Goal: Download file/media

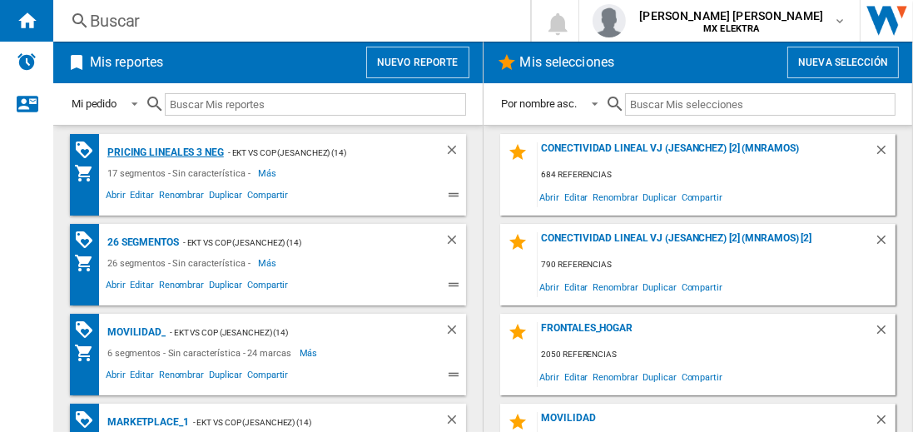
click at [165, 152] on div "Pricing lineales 3 neg" at bounding box center [163, 152] width 121 height 21
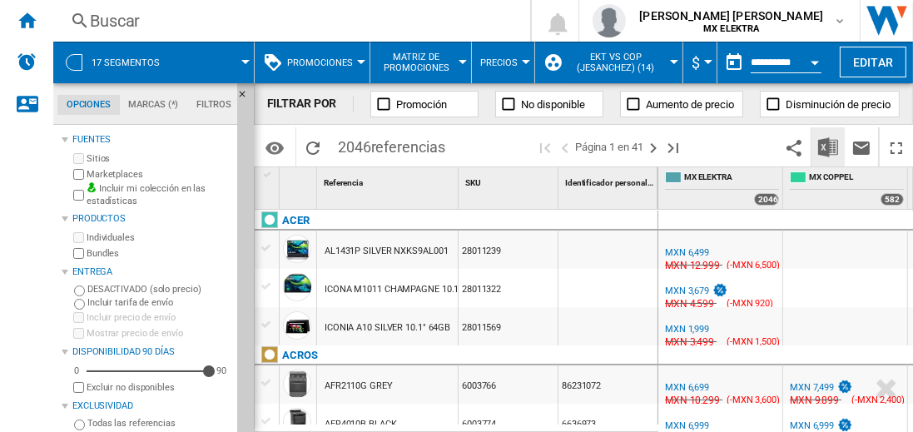
click at [829, 147] on img "Descargar en Excel" at bounding box center [828, 147] width 20 height 20
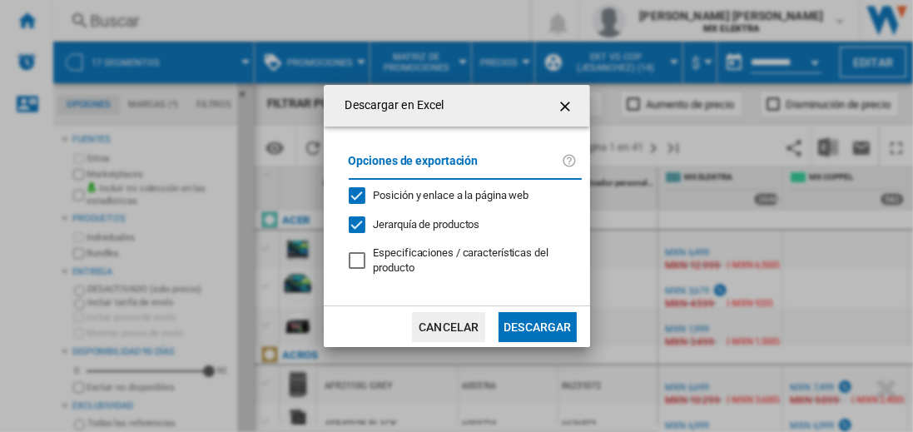
click at [537, 325] on button "Descargar" at bounding box center [537, 327] width 77 height 30
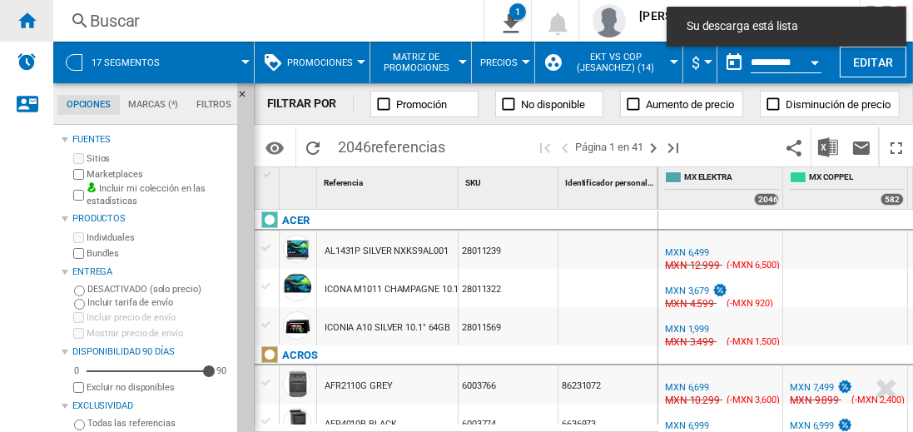
click at [27, 20] on ng-md-icon "Inicio" at bounding box center [27, 20] width 20 height 20
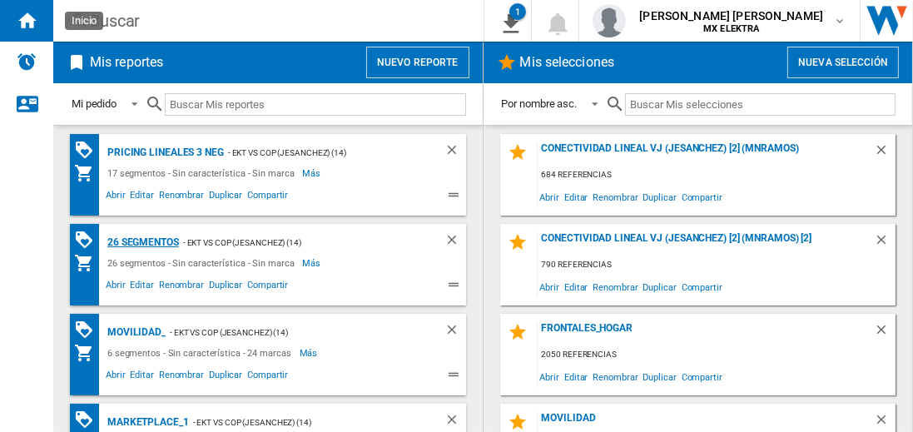
click at [144, 241] on div "26 segmentos" at bounding box center [141, 242] width 76 height 21
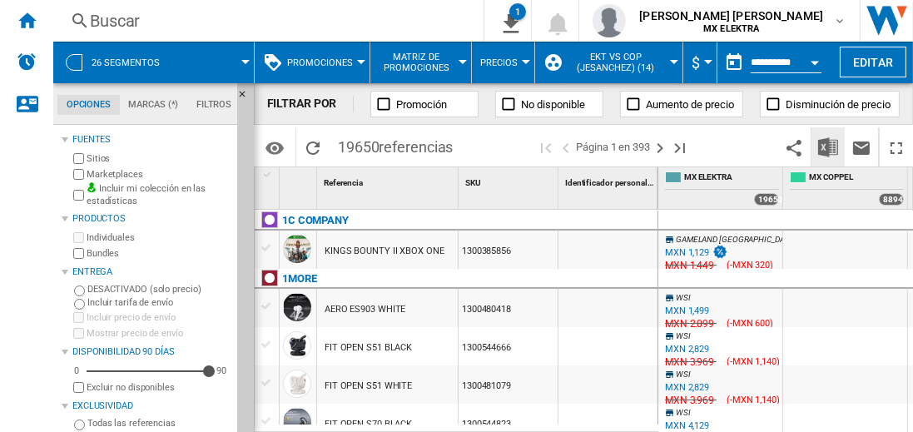
click at [829, 147] on img "Descargar en Excel" at bounding box center [828, 147] width 20 height 20
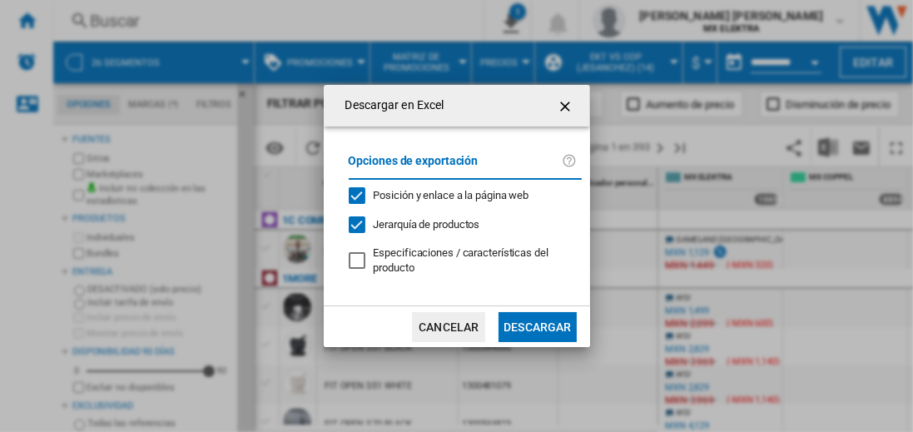
click at [537, 325] on button "Descargar" at bounding box center [537, 327] width 77 height 30
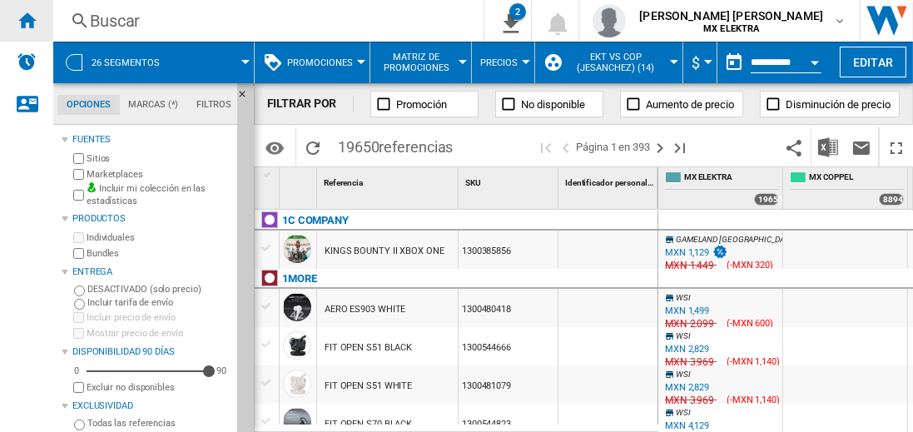
click at [27, 20] on ng-md-icon "Inicio" at bounding box center [27, 20] width 20 height 20
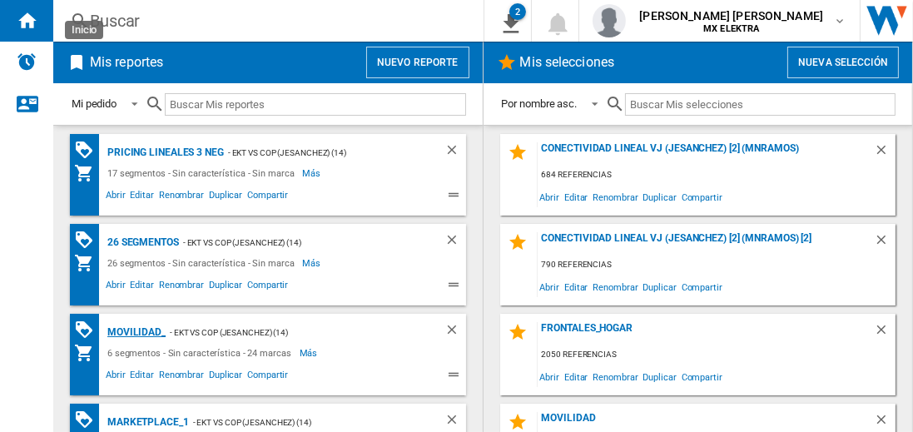
click at [133, 331] on div "MOVILIDAD_" at bounding box center [134, 332] width 62 height 21
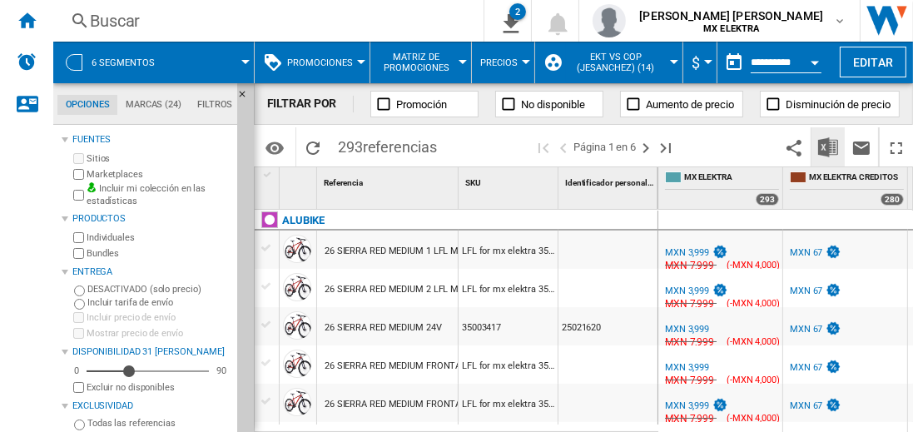
click at [829, 147] on img "Descargar en Excel" at bounding box center [828, 147] width 20 height 20
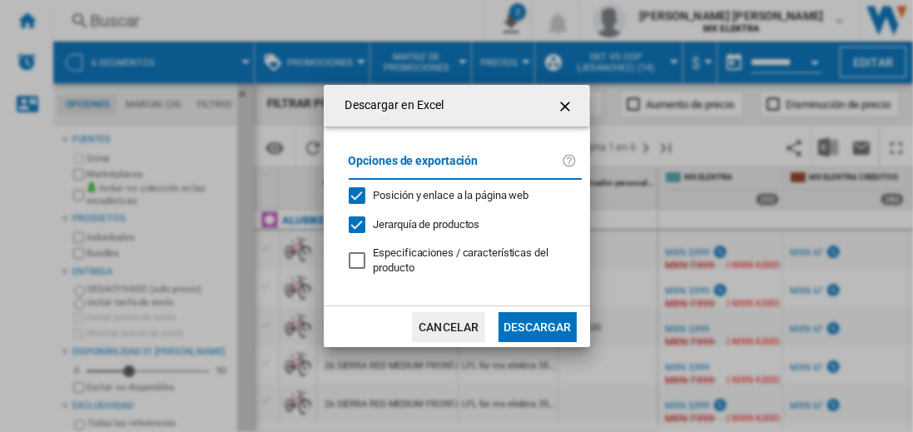
click at [537, 325] on button "Descargar" at bounding box center [537, 327] width 77 height 30
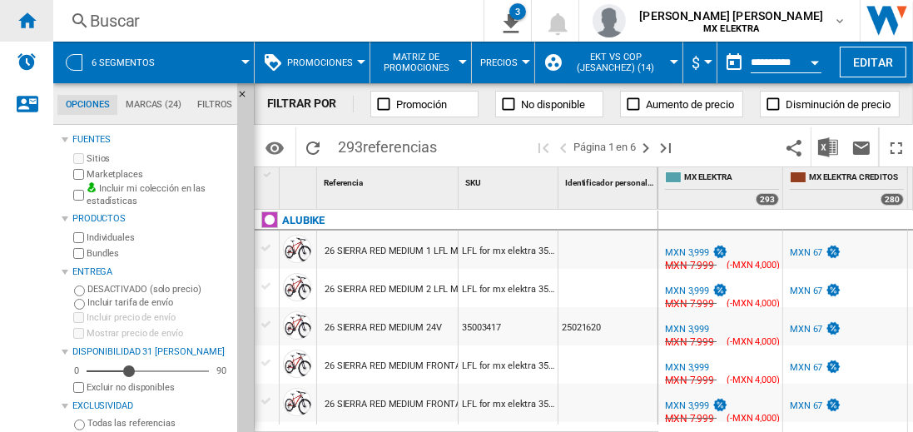
click at [27, 20] on ng-md-icon "Inicio" at bounding box center [27, 20] width 20 height 20
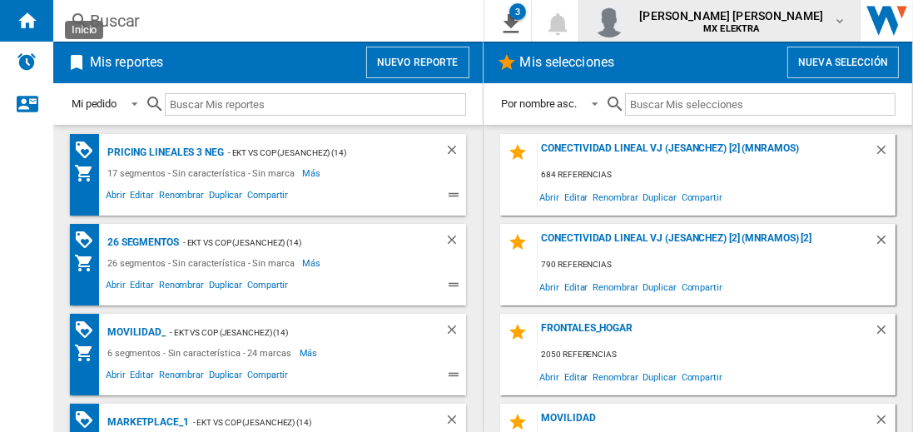
click at [748, 21] on span "[PERSON_NAME] [PERSON_NAME]" at bounding box center [731, 15] width 184 height 17
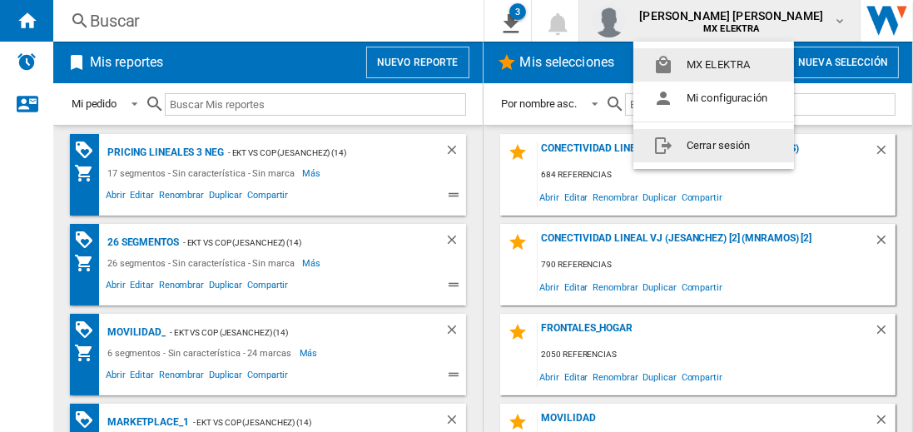
click at [714, 145] on button "Cerrar sesión" at bounding box center [714, 145] width 161 height 33
